Goal: Transaction & Acquisition: Purchase product/service

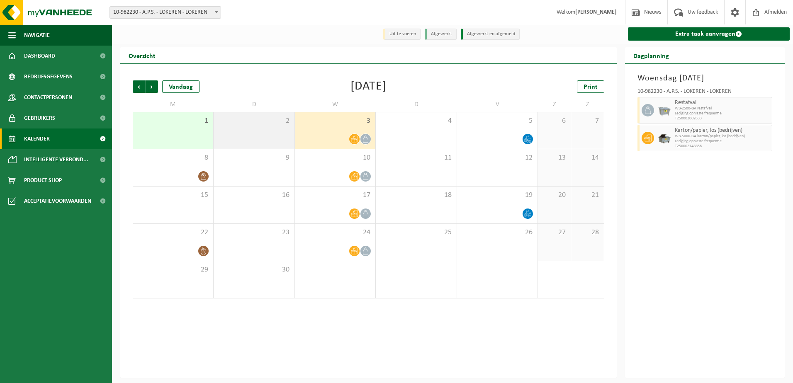
click at [261, 141] on div "2" at bounding box center [254, 130] width 80 height 37
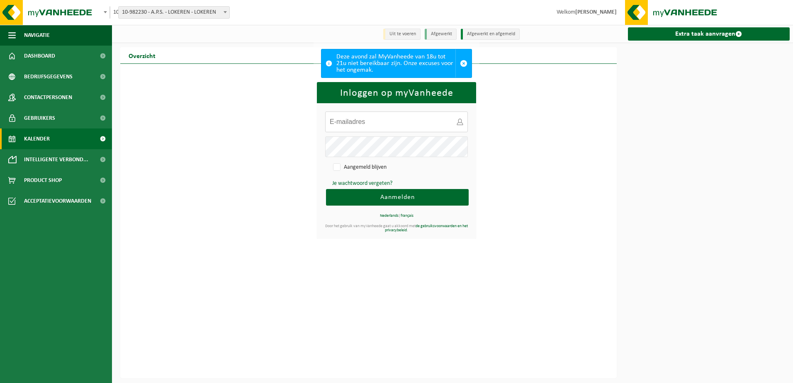
click at [384, 127] on input "E-mailadres:" at bounding box center [396, 122] width 143 height 21
type input "gunter.de.klippel@aps.be"
click at [326, 189] on button "Aanmelden" at bounding box center [397, 197] width 143 height 17
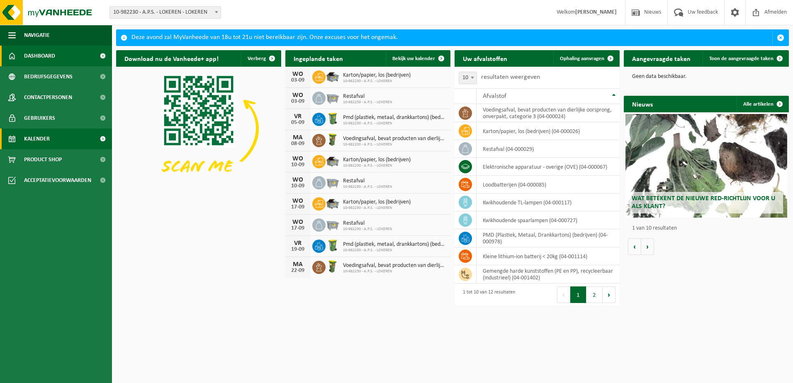
click at [49, 137] on span "Kalender" at bounding box center [37, 139] width 26 height 21
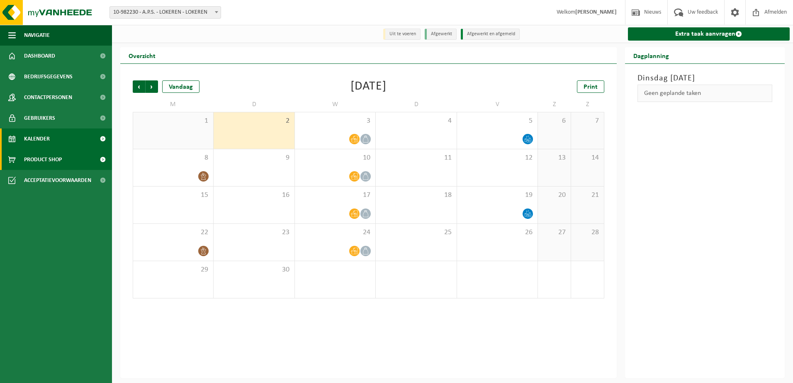
click at [28, 161] on span "Product Shop" at bounding box center [43, 159] width 38 height 21
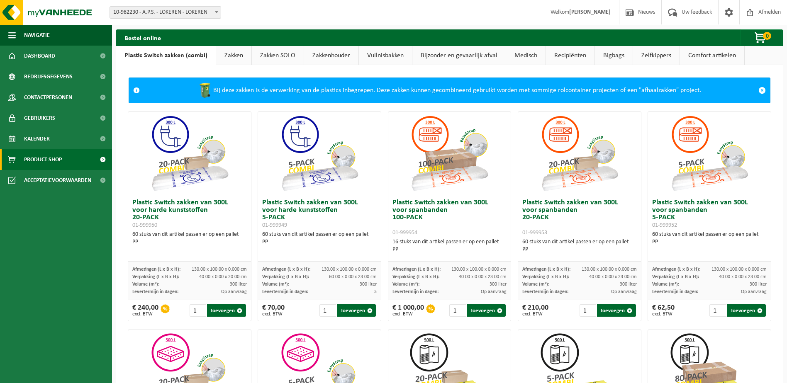
click at [228, 59] on link "Zakken" at bounding box center [233, 55] width 35 height 19
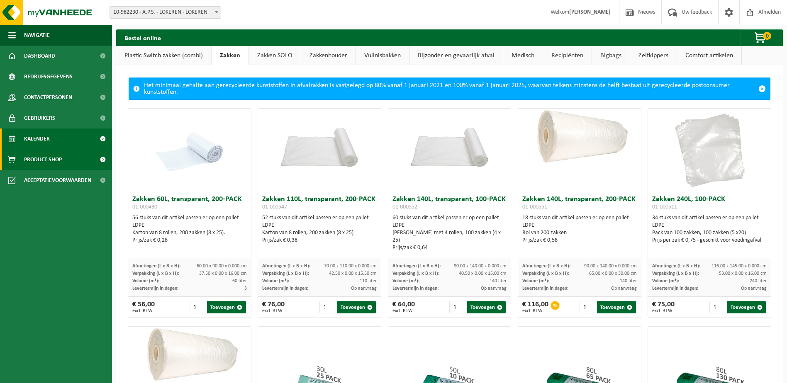
click at [45, 137] on span "Kalender" at bounding box center [37, 139] width 26 height 21
